Goal: Information Seeking & Learning: Learn about a topic

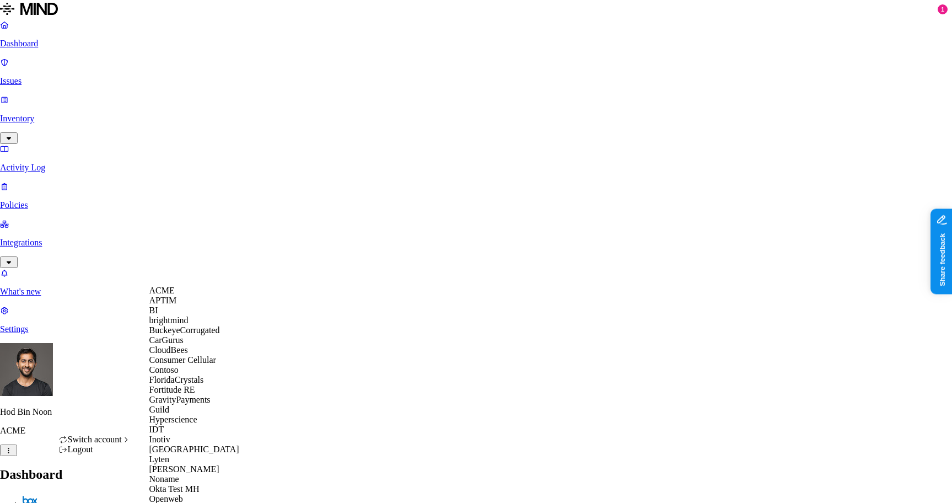
scroll to position [423, 0]
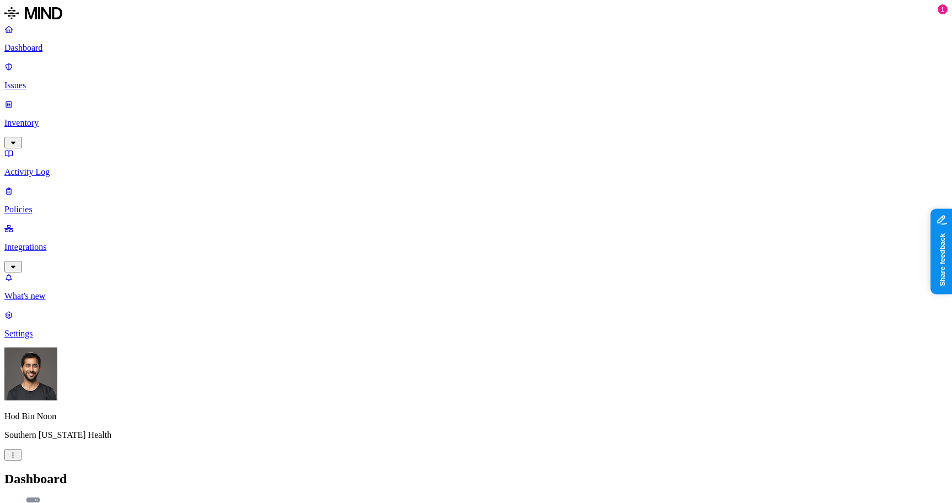
drag, startPoint x: 223, startPoint y: 109, endPoint x: 42, endPoint y: 88, distance: 181.4
click at [39, 118] on p "Inventory" at bounding box center [475, 123] width 943 height 10
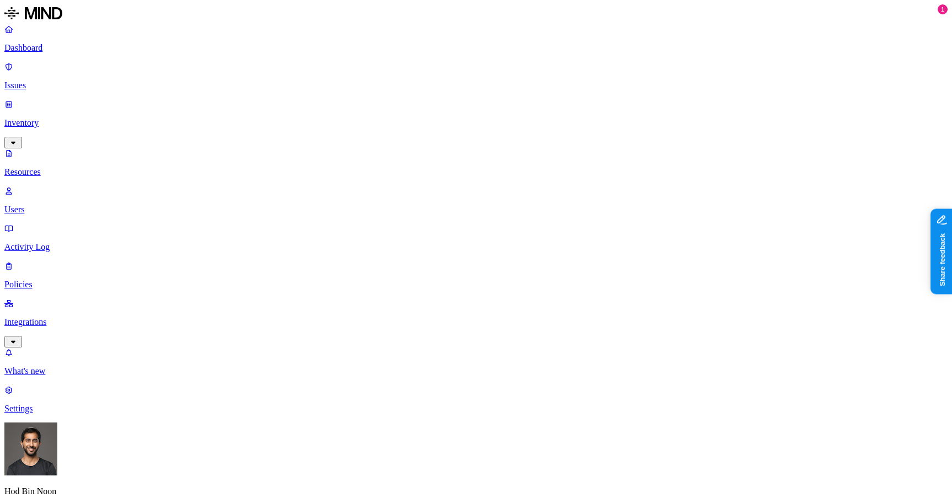
click at [48, 118] on p "Inventory" at bounding box center [475, 123] width 943 height 10
drag, startPoint x: 395, startPoint y: 101, endPoint x: 333, endPoint y: 53, distance: 77.9
click at [329, 55] on div "PII" at bounding box center [329, 70] width 0 height 31
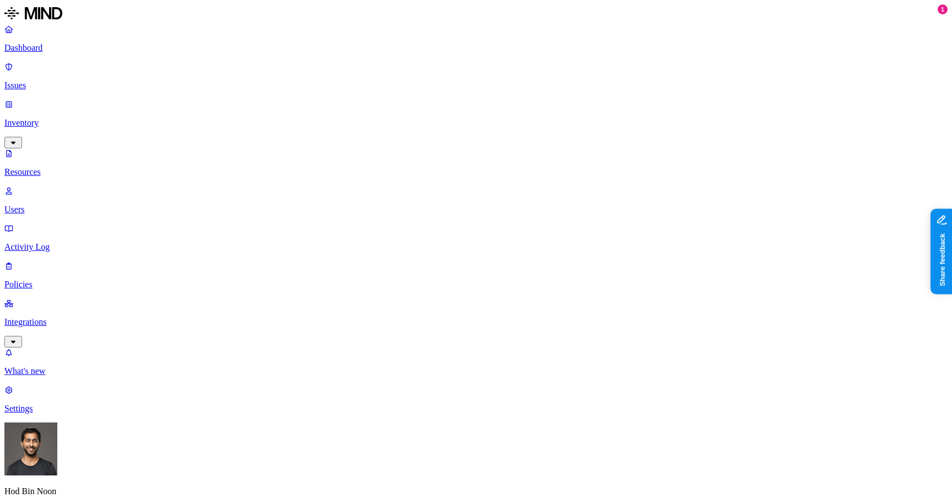
click at [329, 61] on div "PII" at bounding box center [329, 71] width 0 height 33
click at [343, 159] on span "PHI" at bounding box center [336, 168] width 14 height 19
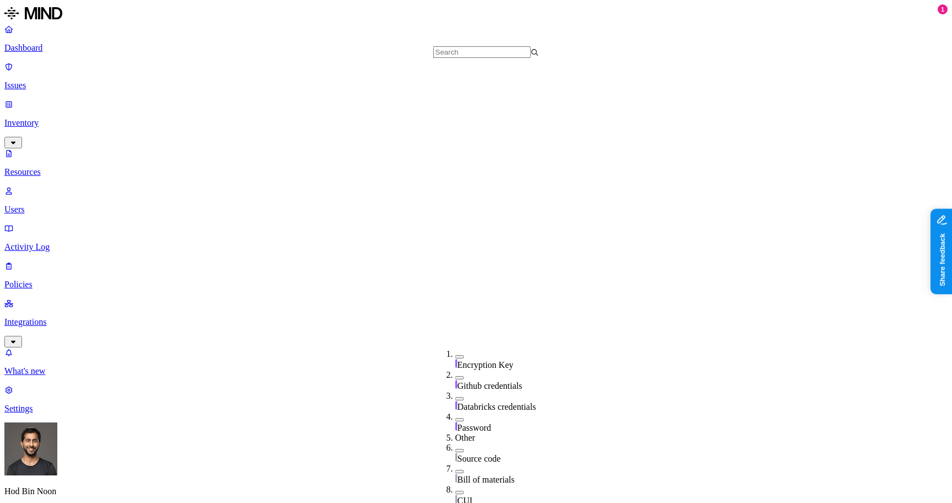
scroll to position [377, 0]
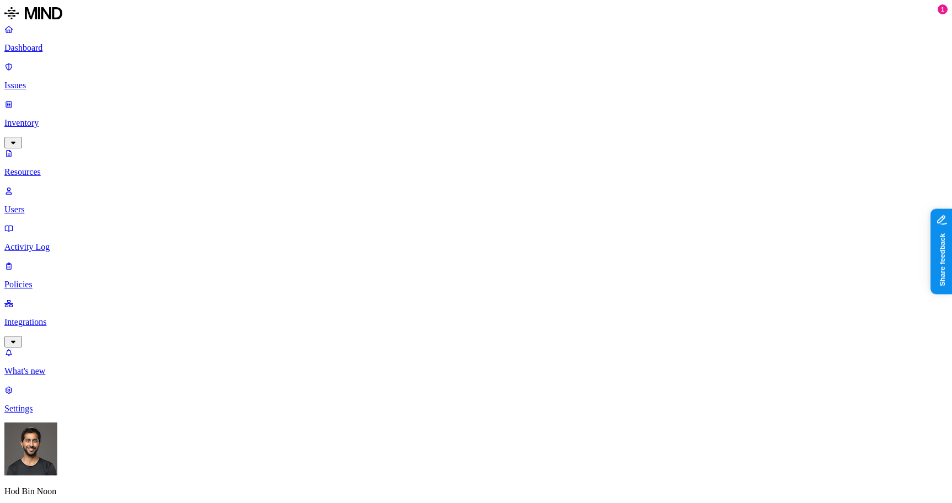
scroll to position [266, 0]
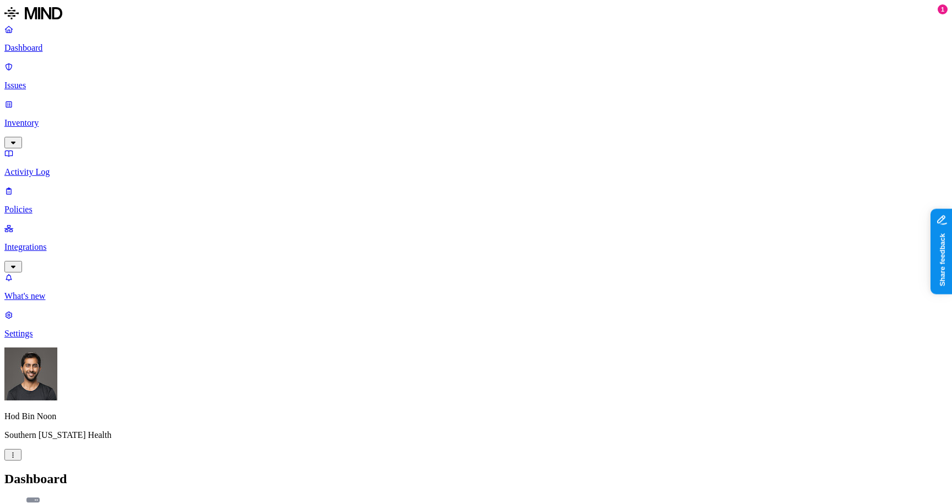
drag, startPoint x: 913, startPoint y: 42, endPoint x: 935, endPoint y: 42, distance: 21.5
drag, startPoint x: 928, startPoint y: 44, endPoint x: 914, endPoint y: 44, distance: 14.3
